Goal: Transaction & Acquisition: Obtain resource

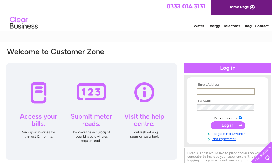
click at [210, 93] on input "text" at bounding box center [226, 91] width 58 height 7
type input "[EMAIL_ADDRESS][DOMAIN_NAME]"
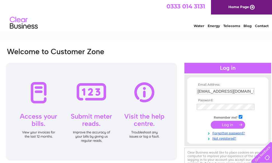
click at [220, 125] on input "submit" at bounding box center [227, 125] width 34 height 8
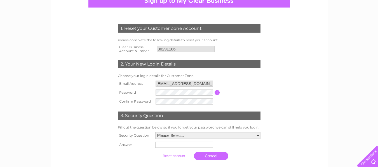
scroll to position [67, 0]
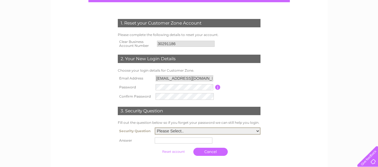
click at [257, 131] on select "Please Select.. In what town or city was your first job? In what town or city d…" at bounding box center [208, 131] width 106 height 7
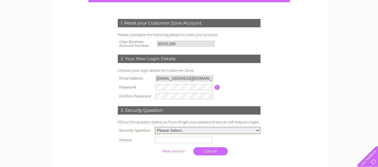
select select "1"
click at [155, 127] on select "Please Select.. In what town or city was your first job? In what town or city d…" at bounding box center [208, 130] width 106 height 7
click at [191, 139] on input "text" at bounding box center [184, 140] width 58 height 7
type input "london"
click at [209, 153] on link "Cancel" at bounding box center [211, 152] width 34 height 8
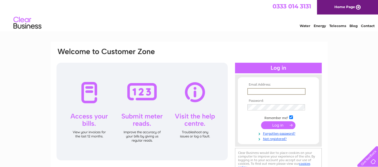
click at [277, 90] on input "text" at bounding box center [276, 91] width 58 height 7
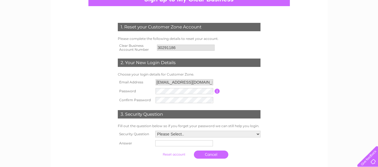
scroll to position [89, 0]
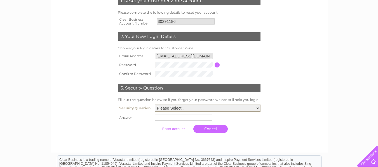
click at [195, 108] on select "Please Select.. In what town or city was your first job? In what town or city d…" at bounding box center [208, 108] width 106 height 7
select select "1"
click at [155, 105] on select "Please Select.. In what town or city was your first job? In what town or city d…" at bounding box center [208, 108] width 106 height 7
click at [198, 119] on input "text" at bounding box center [184, 118] width 58 height 6
type input "london"
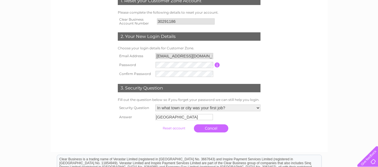
click at [197, 139] on div at bounding box center [189, 141] width 170 height 11
click at [178, 127] on input "submit" at bounding box center [174, 129] width 34 height 8
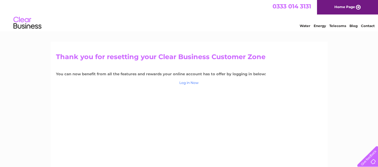
click at [193, 83] on link "Log in Now" at bounding box center [188, 83] width 19 height 4
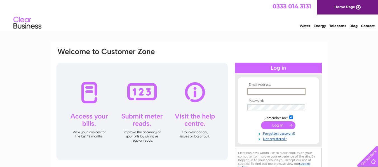
click at [269, 90] on input "text" at bounding box center [276, 91] width 58 height 7
type input "subhcorporationltd@gmail.com"
click at [274, 126] on input "submit" at bounding box center [278, 125] width 34 height 8
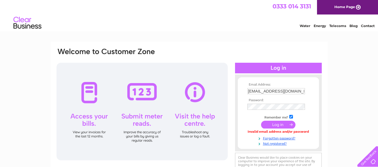
click at [277, 125] on input "submit" at bounding box center [278, 125] width 34 height 8
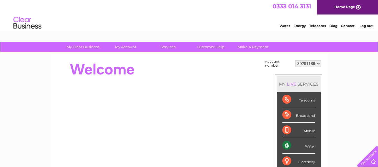
click at [309, 146] on div "Water" at bounding box center [298, 145] width 33 height 15
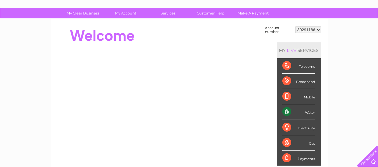
scroll to position [11, 0]
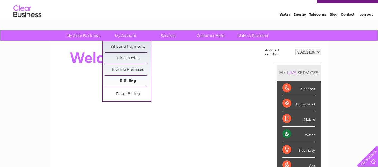
click at [127, 81] on link "E-Billing" at bounding box center [128, 81] width 46 height 11
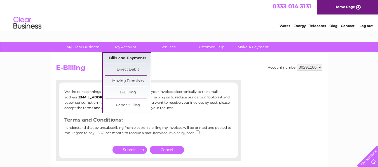
click at [132, 57] on link "Bills and Payments" at bounding box center [128, 58] width 46 height 11
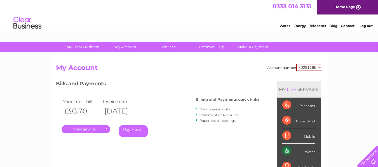
click at [86, 130] on link "." at bounding box center [86, 130] width 49 height 8
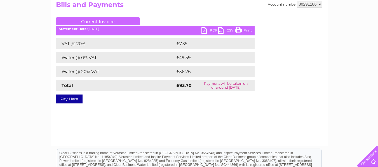
scroll to position [82, 0]
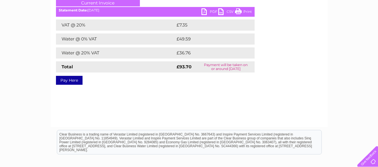
click at [210, 11] on link "PDF" at bounding box center [209, 12] width 17 height 8
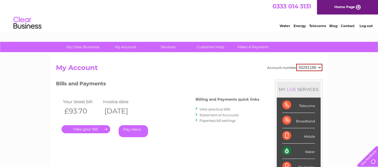
click at [212, 110] on link "View previous bills" at bounding box center [214, 109] width 31 height 4
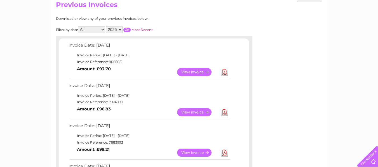
scroll to position [70, 0]
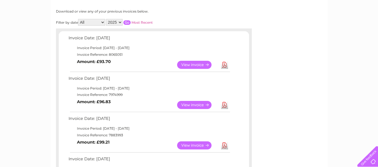
click at [225, 105] on link "Download" at bounding box center [224, 105] width 7 height 8
